Goal: Obtain resource: Download file/media

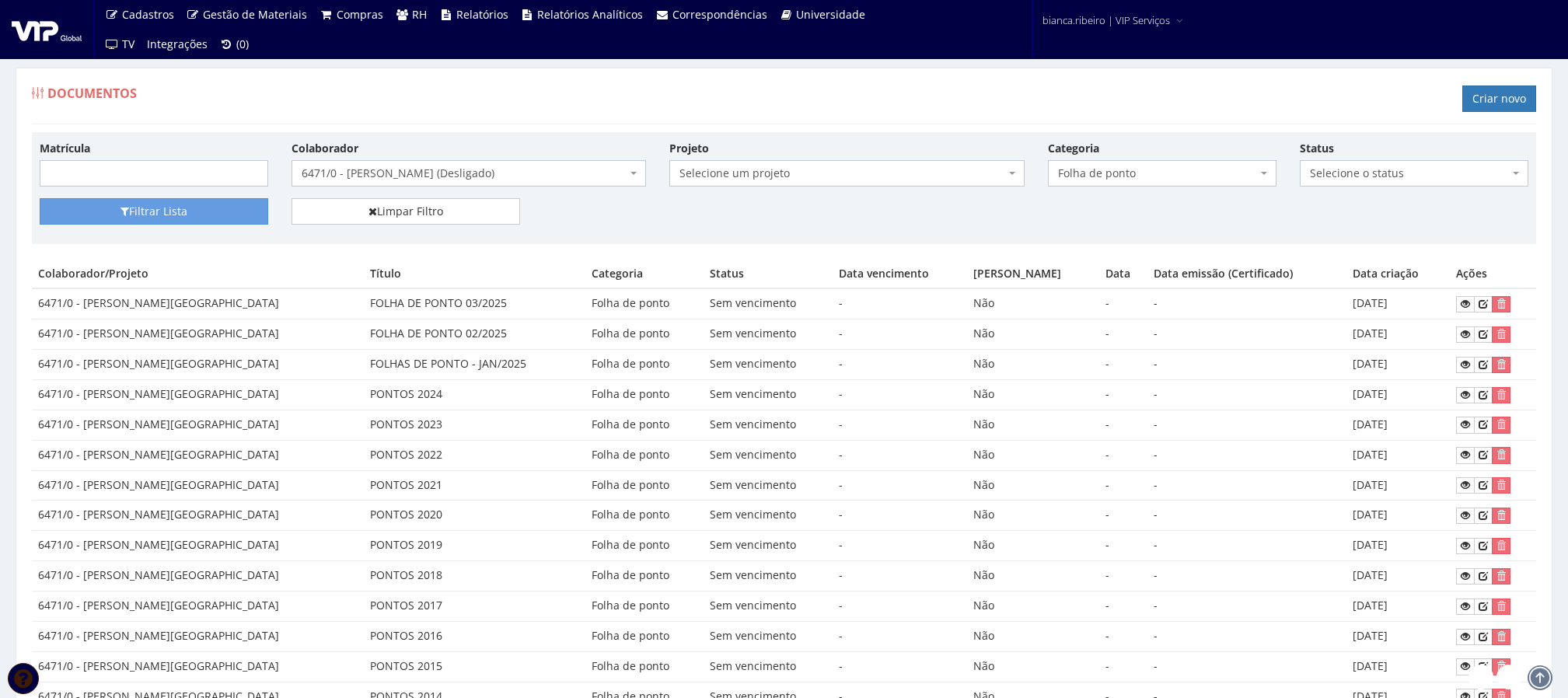
select select "259"
click at [1461, 306] on icon at bounding box center [1466, 304] width 9 height 11
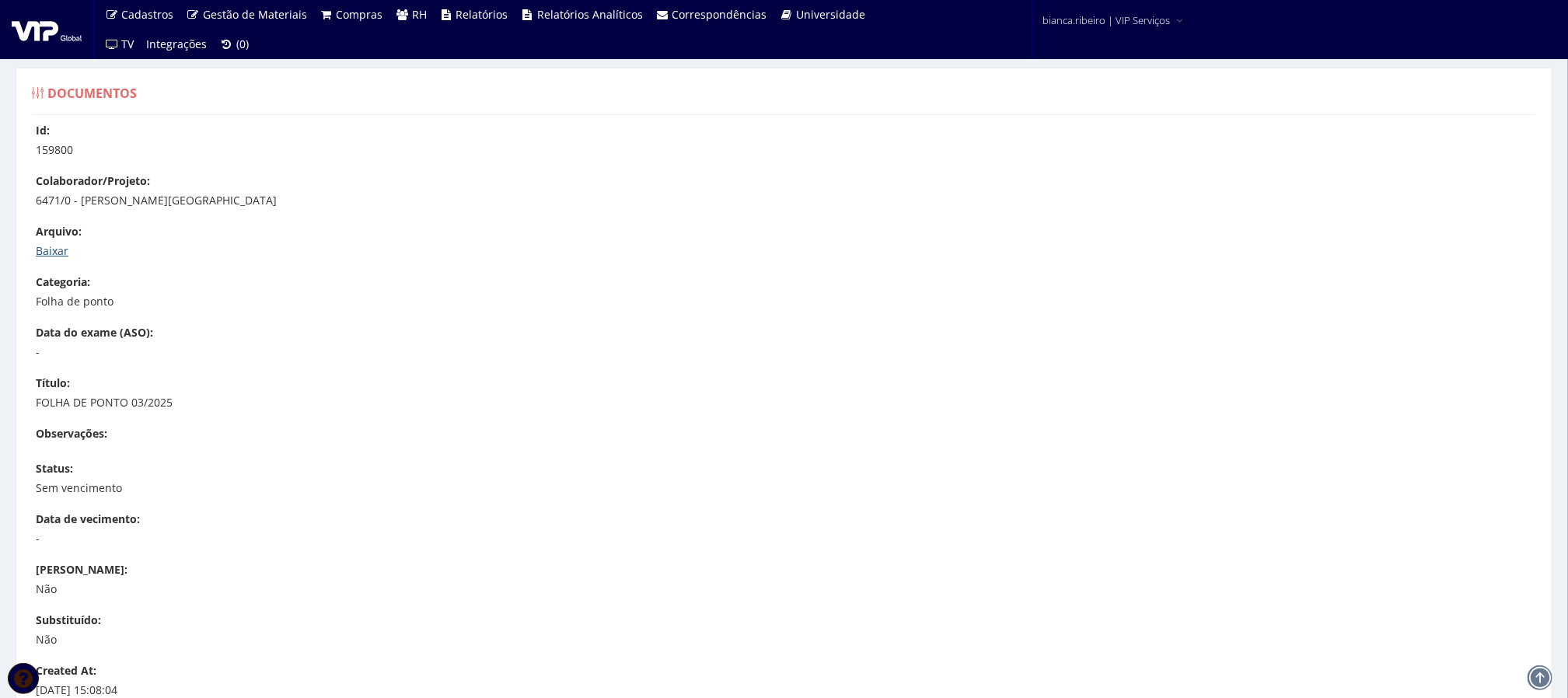
click at [57, 252] on link "Baixar" at bounding box center [51, 251] width 32 height 15
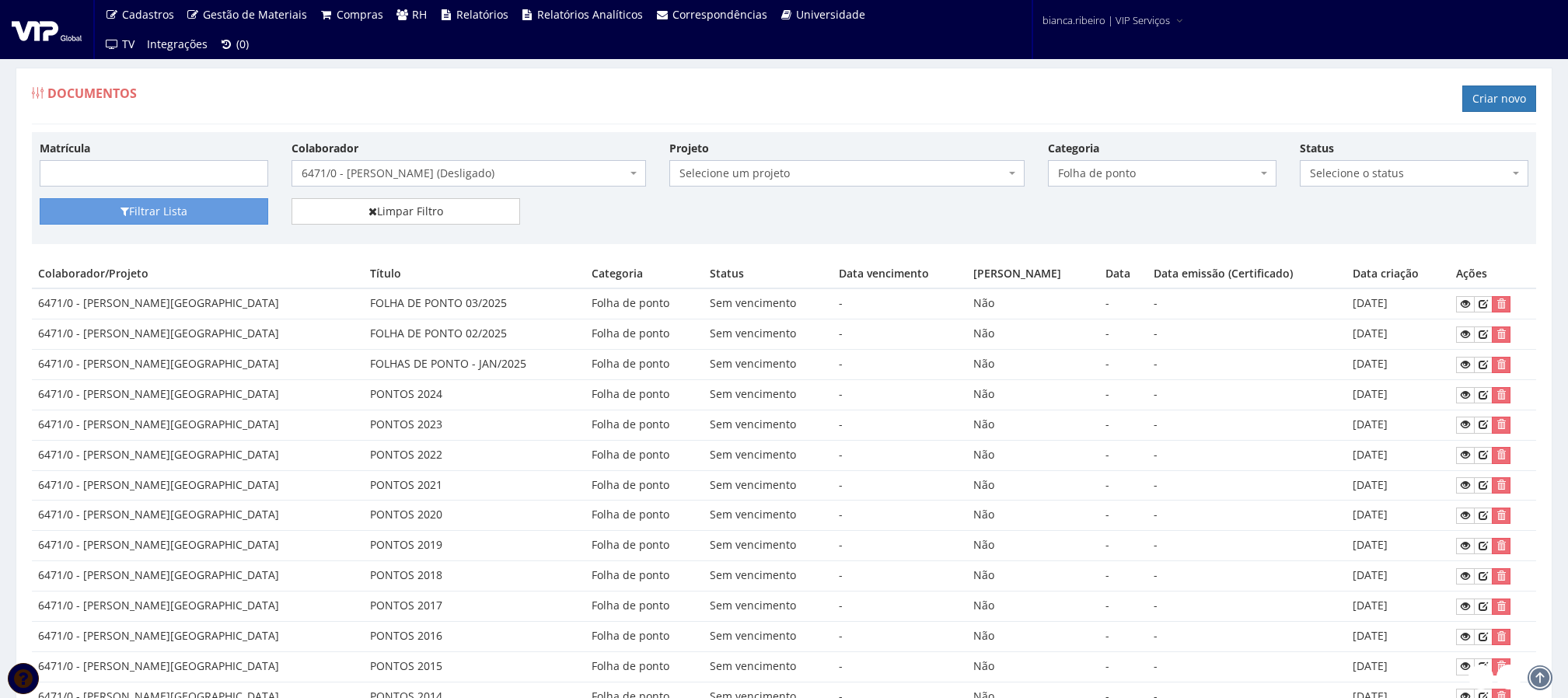
select select "259"
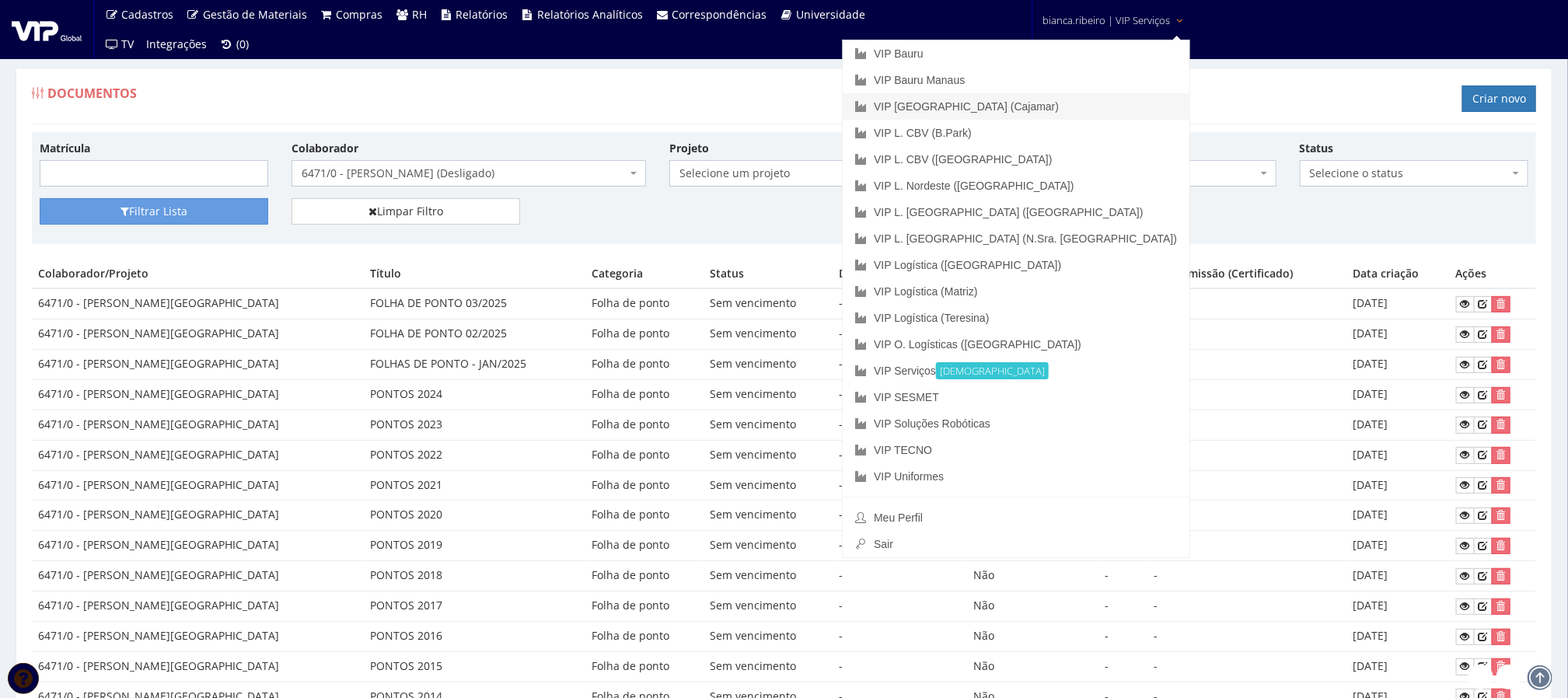
click at [1073, 102] on link "VIP [GEOGRAPHIC_DATA] (Cajamar)" at bounding box center [1016, 106] width 347 height 27
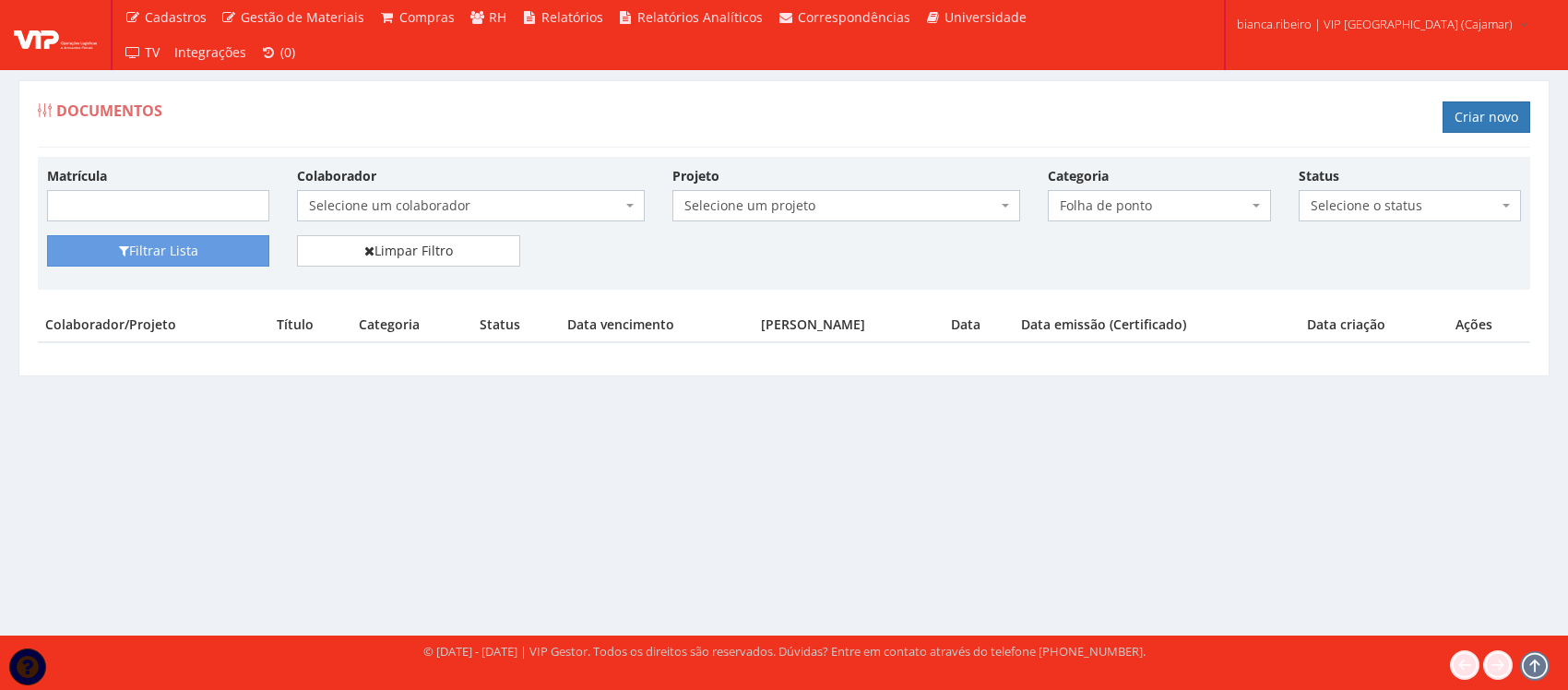
click at [539, 189] on div "Colaborador Selecione um colaborador 95 - [PERSON_NAME] (Ativo) 76 - [PERSON_NA…" at bounding box center [470, 194] width 375 height 55
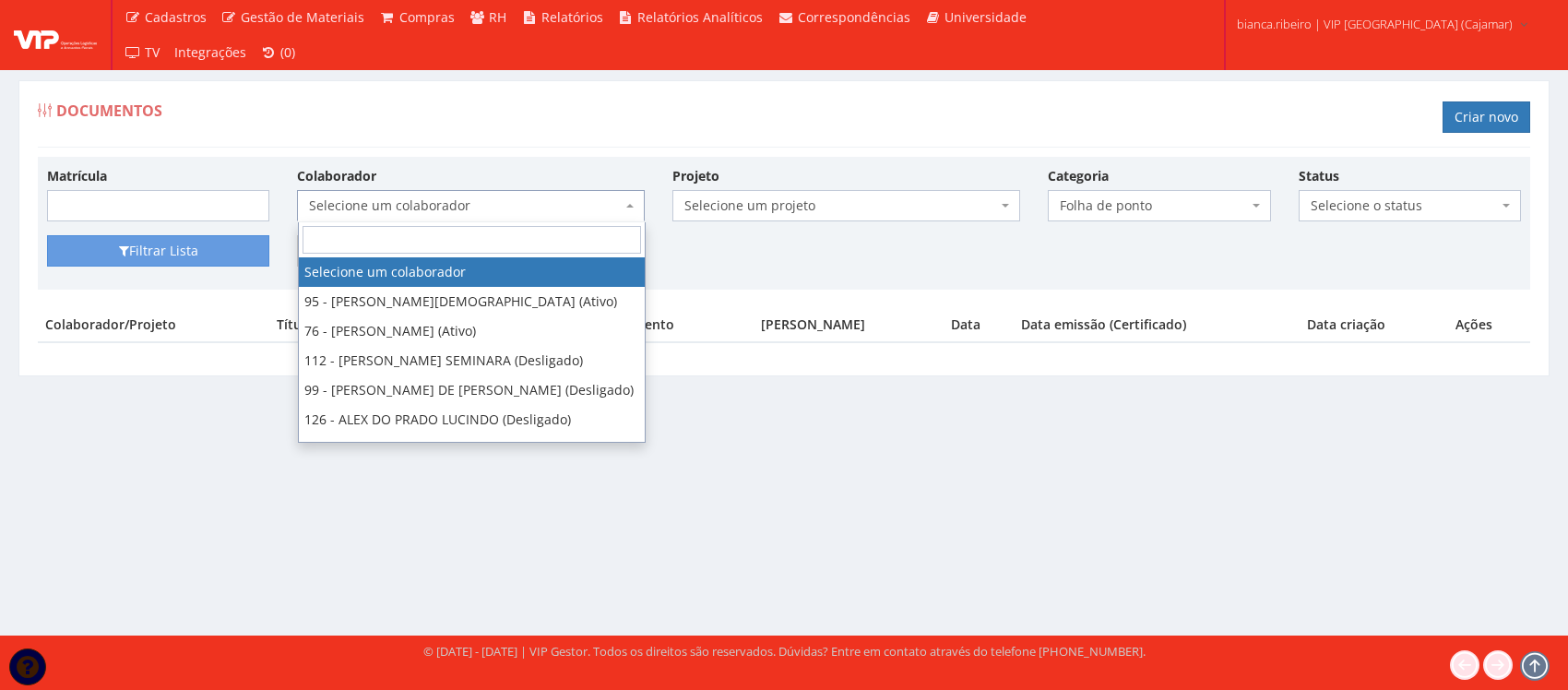
click at [527, 201] on span "Selecione um colaborador" at bounding box center [465, 206] width 312 height 19
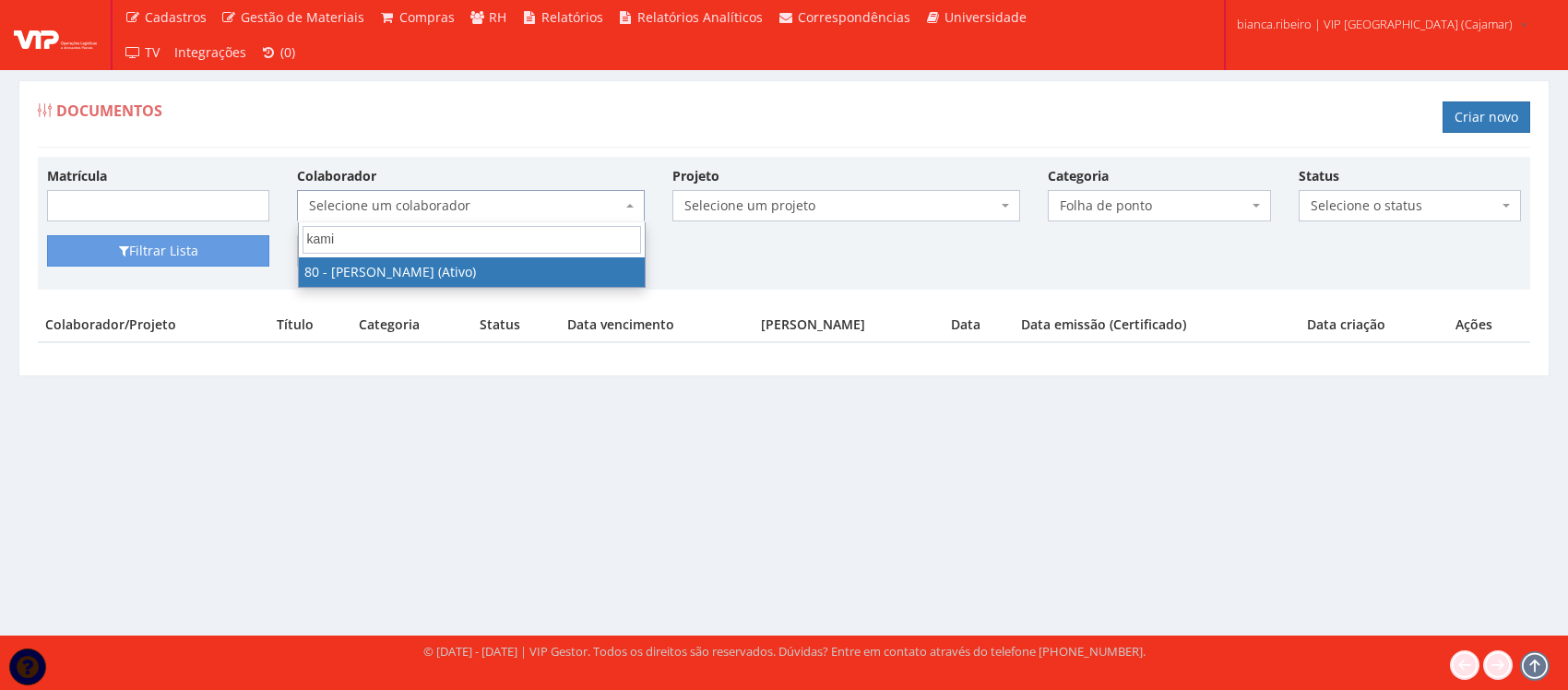
type input "kami"
select select "3319"
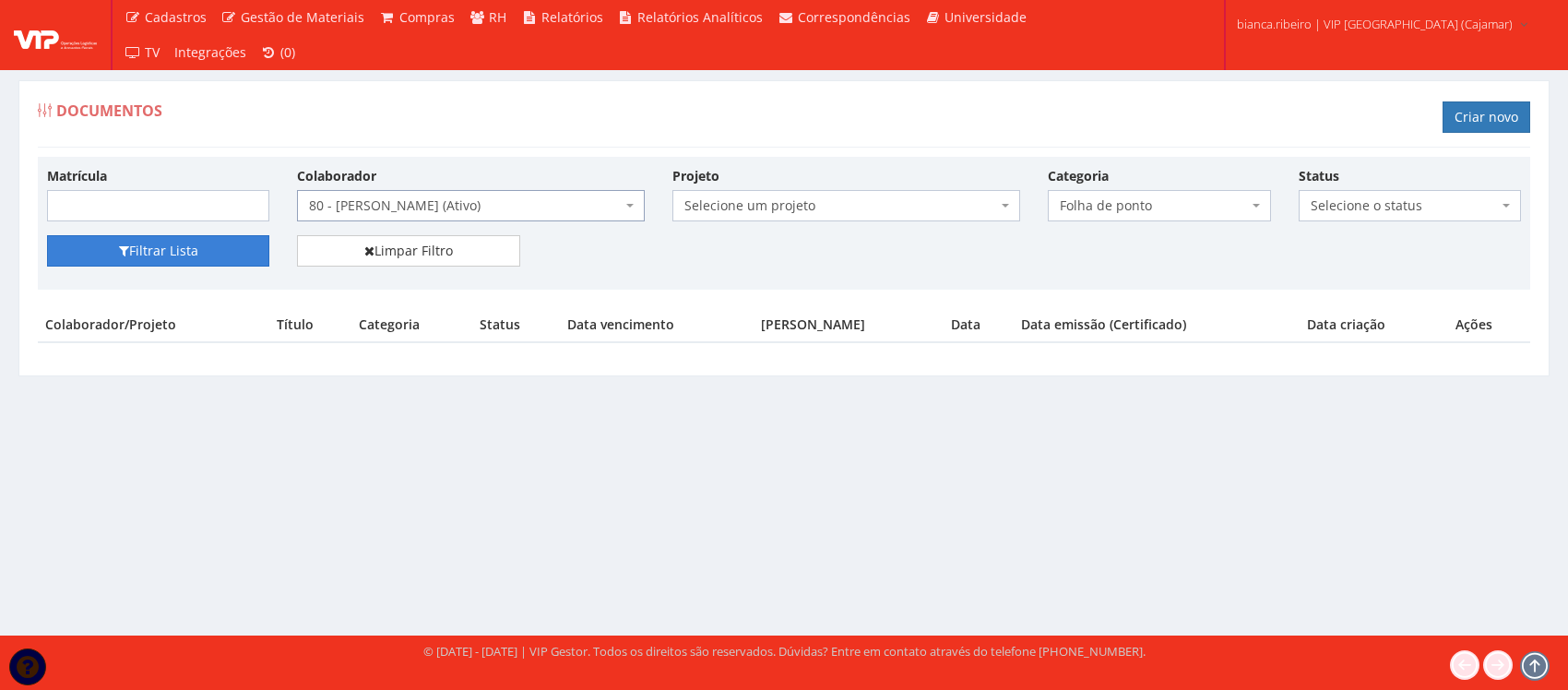
click at [228, 266] on button "Filtrar Lista" at bounding box center [158, 252] width 223 height 32
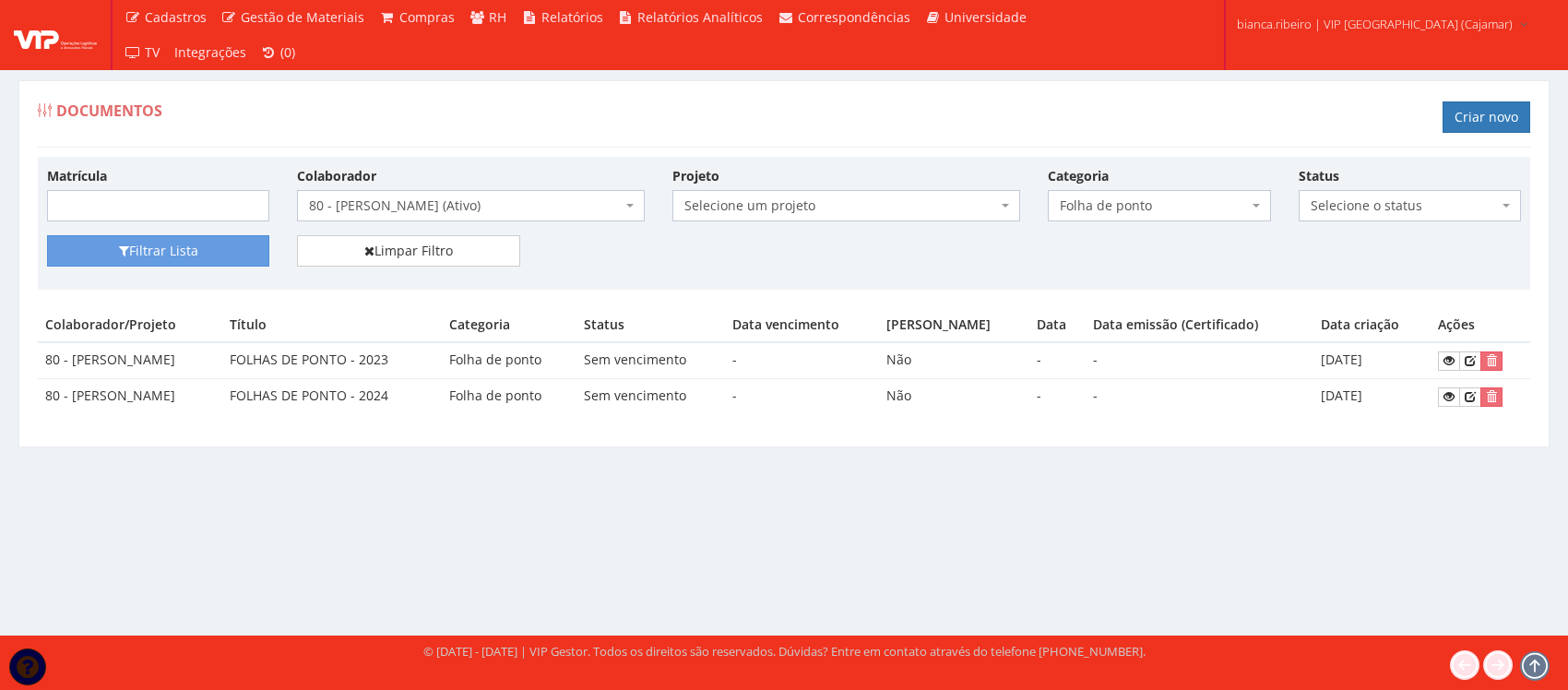
click at [1047, 490] on div "Documentos Criar novo Matrícula Colaborador Selecione um colaborador 95 - ADRIA…" at bounding box center [784, 340] width 1568 height 589
drag, startPoint x: 595, startPoint y: 538, endPoint x: 600, endPoint y: 547, distance: 10.3
click at [595, 538] on div "Documentos Criar novo Matrícula Colaborador Selecione um colaborador 95 - ADRIA…" at bounding box center [784, 340] width 1568 height 589
